Goal: Information Seeking & Learning: Learn about a topic

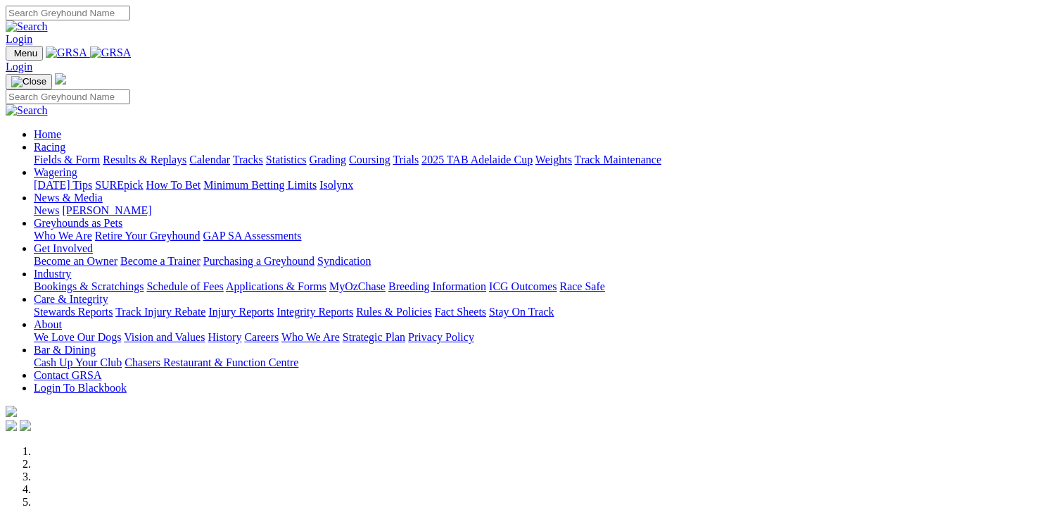
scroll to position [493, 0]
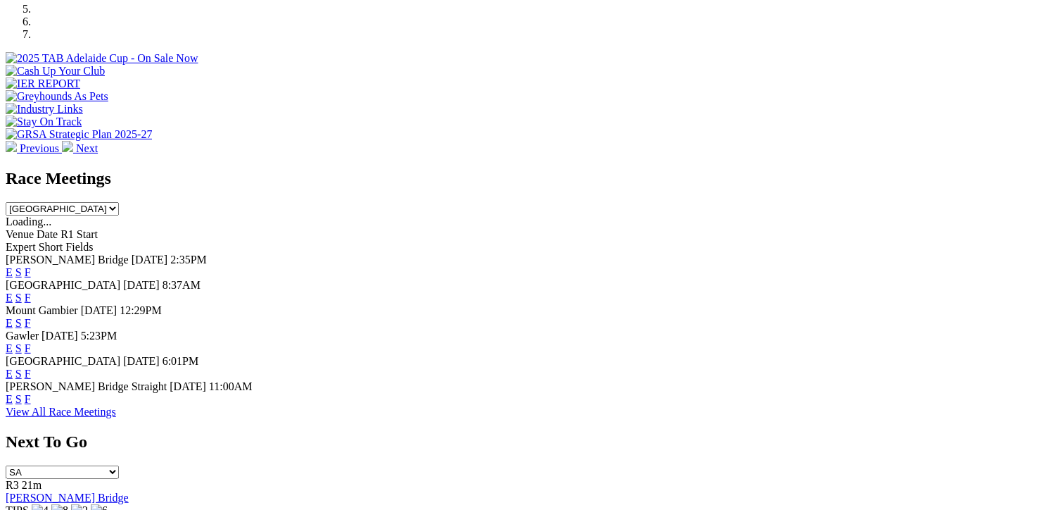
click at [31, 367] on link "F" at bounding box center [28, 373] width 6 height 12
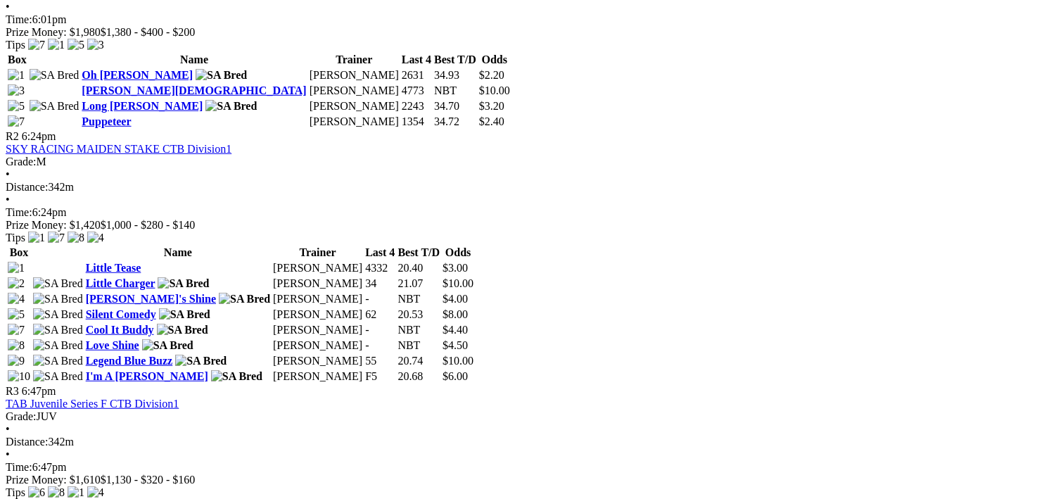
scroll to position [774, 0]
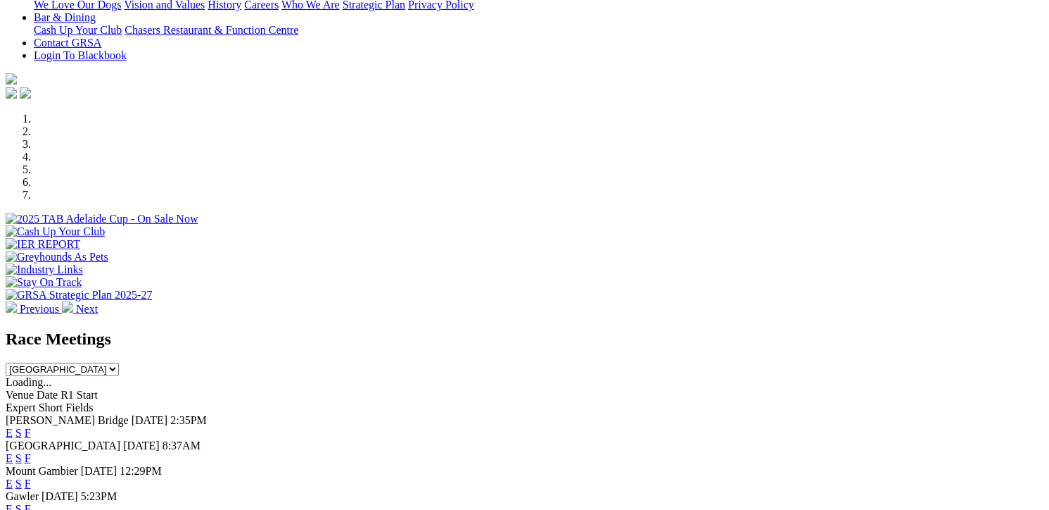
scroll to position [493, 0]
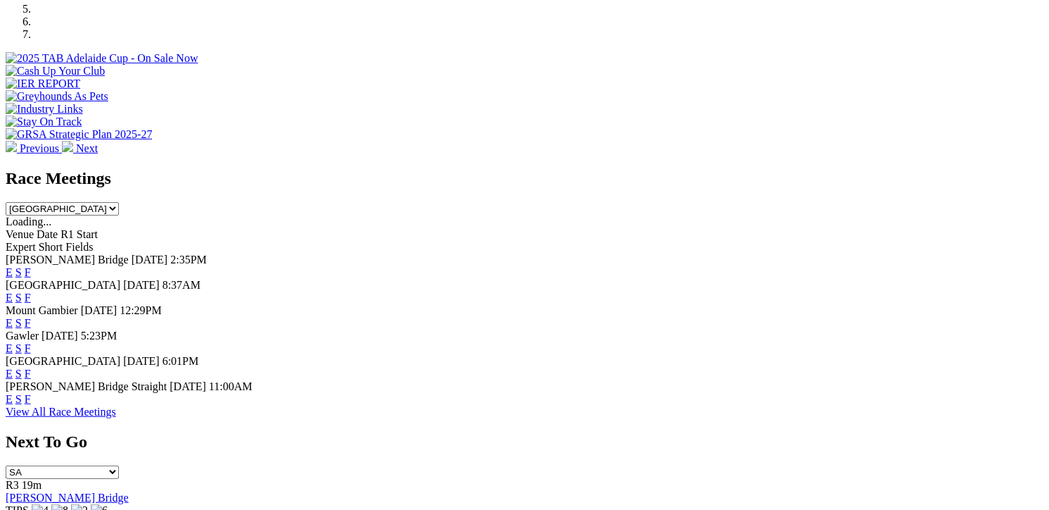
click at [31, 403] on link "F" at bounding box center [28, 399] width 6 height 12
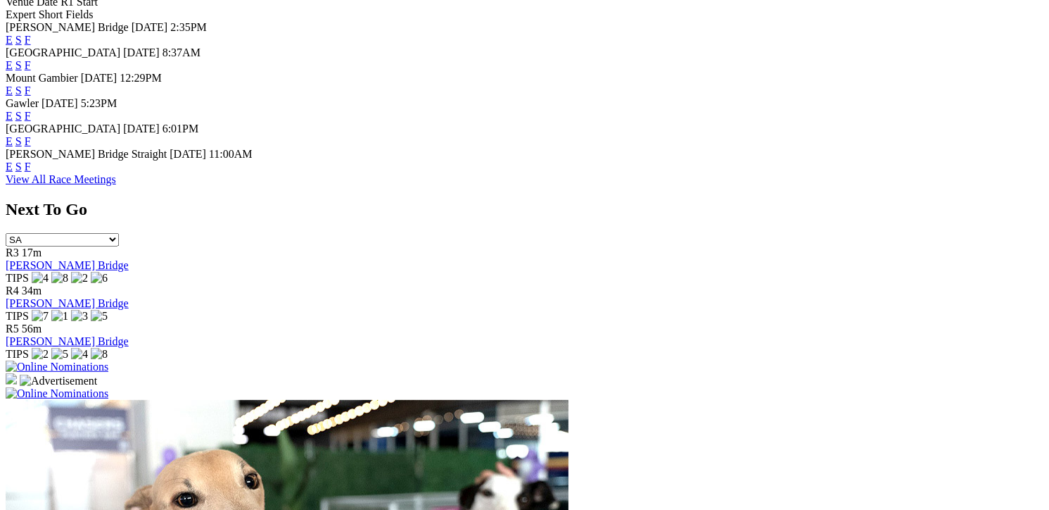
scroll to position [633, 0]
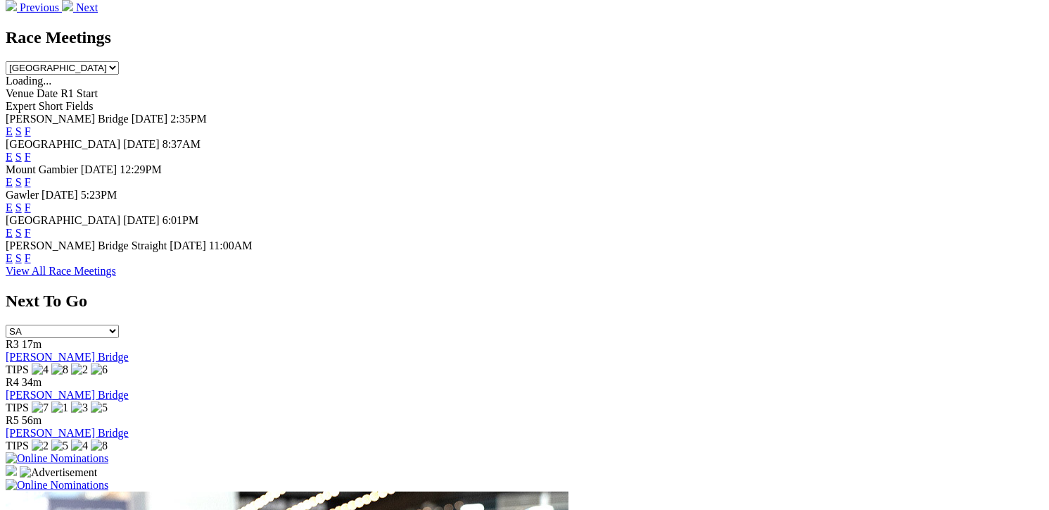
click at [31, 227] on link "F" at bounding box center [28, 233] width 6 height 12
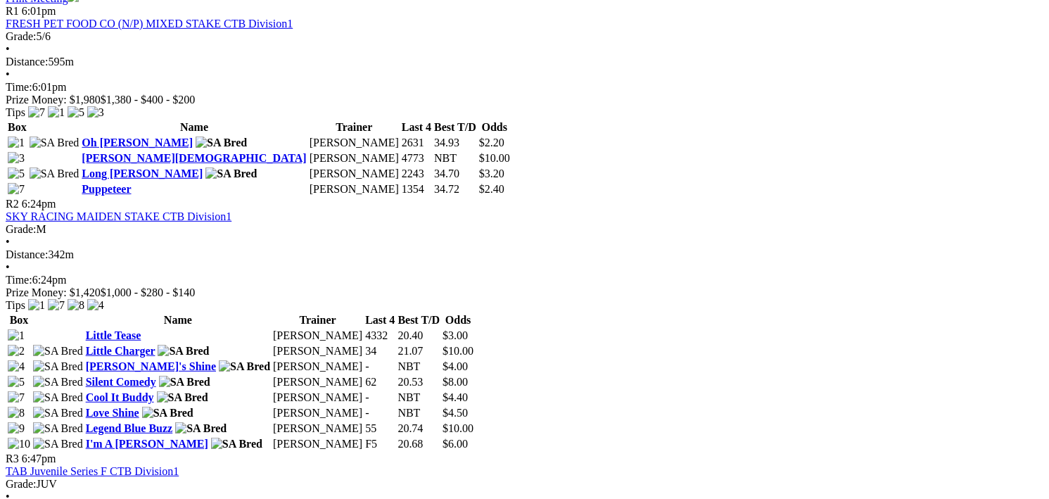
scroll to position [845, 0]
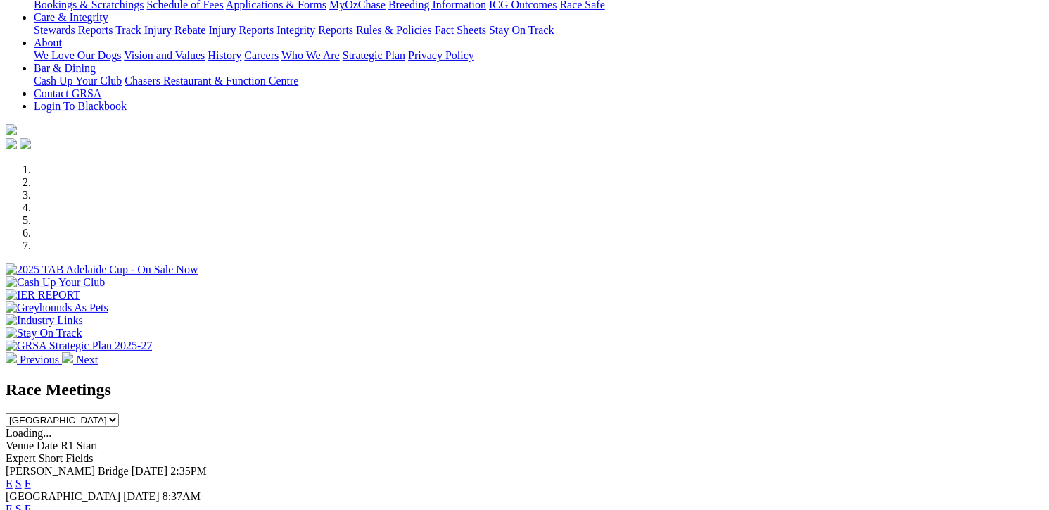
scroll to position [422, 0]
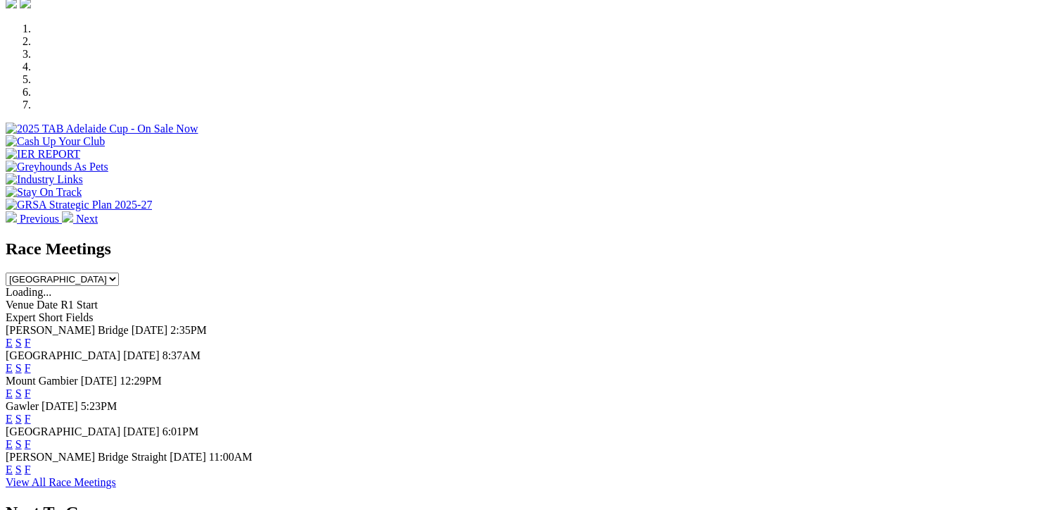
click at [31, 438] on link "F" at bounding box center [28, 444] width 6 height 12
